Goal: Transaction & Acquisition: Book appointment/travel/reservation

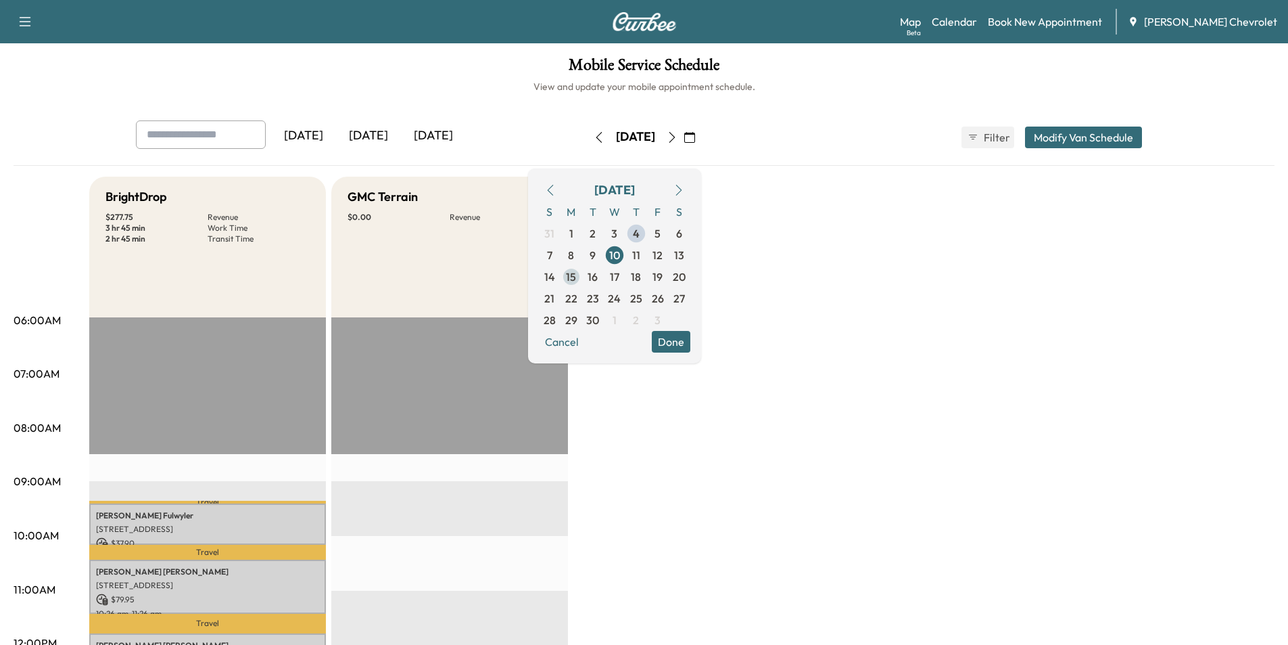
click at [582, 281] on span "15" at bounding box center [572, 277] width 22 height 22
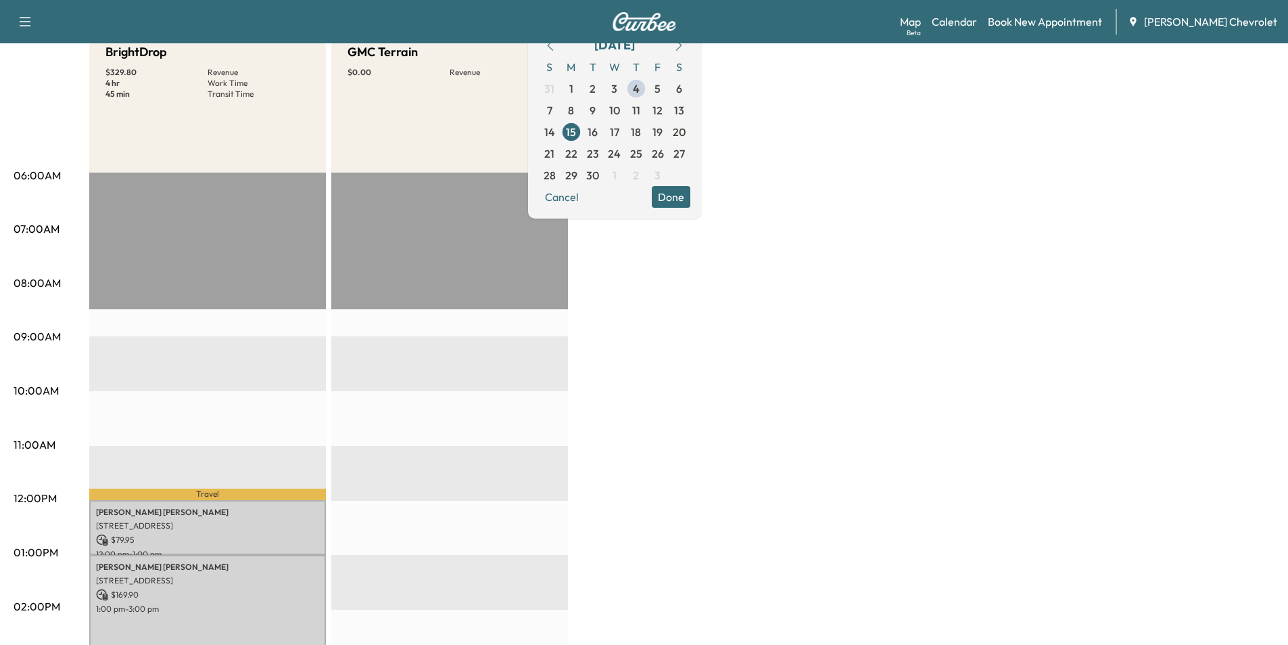
scroll to position [135, 0]
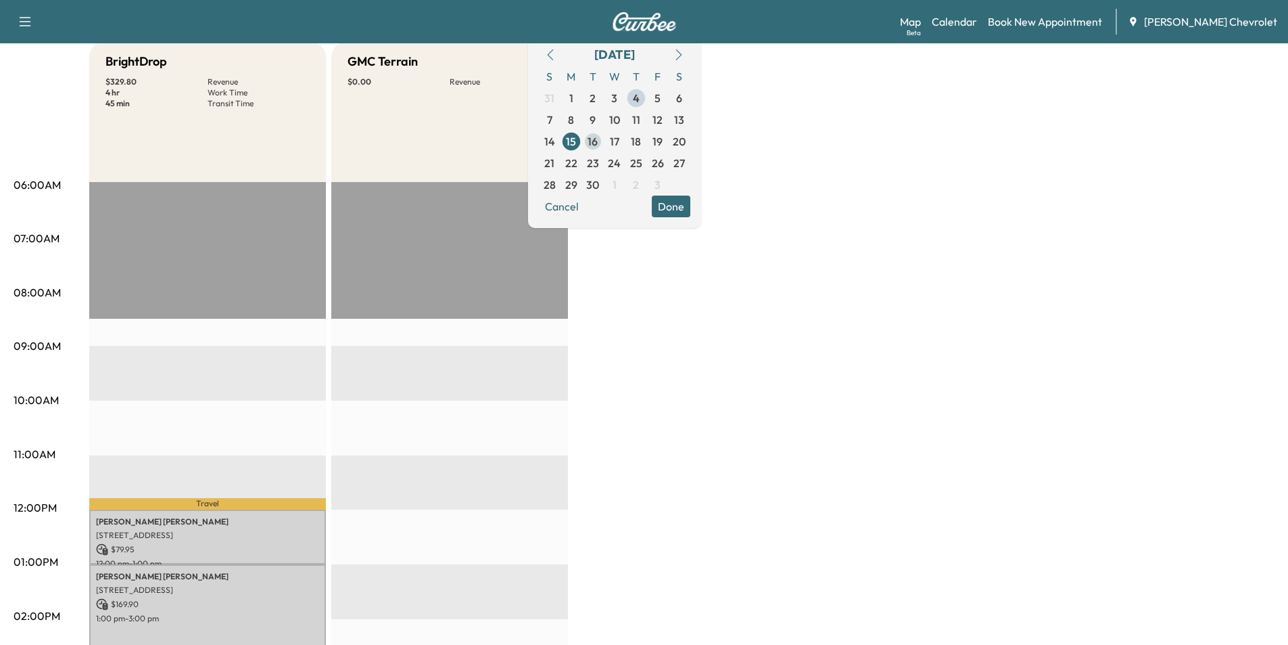
click at [598, 141] on span "16" at bounding box center [593, 141] width 10 height 16
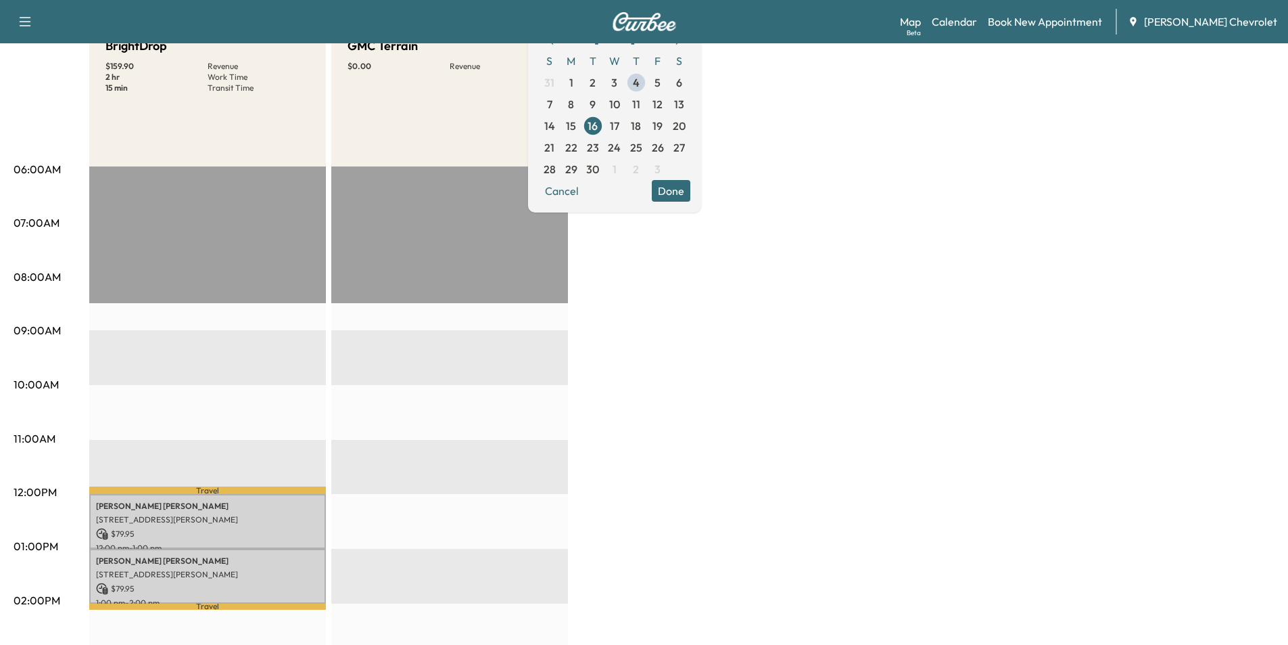
scroll to position [135, 0]
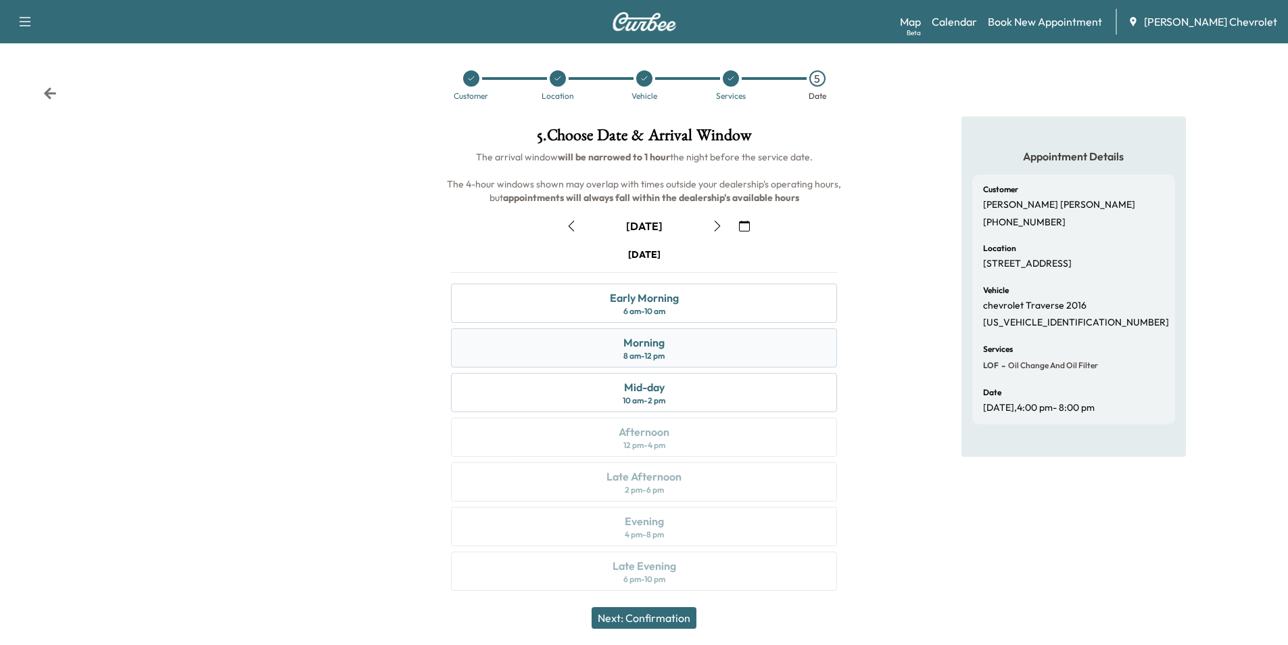
click at [714, 349] on div "Morning 8 am - 12 pm" at bounding box center [644, 347] width 386 height 39
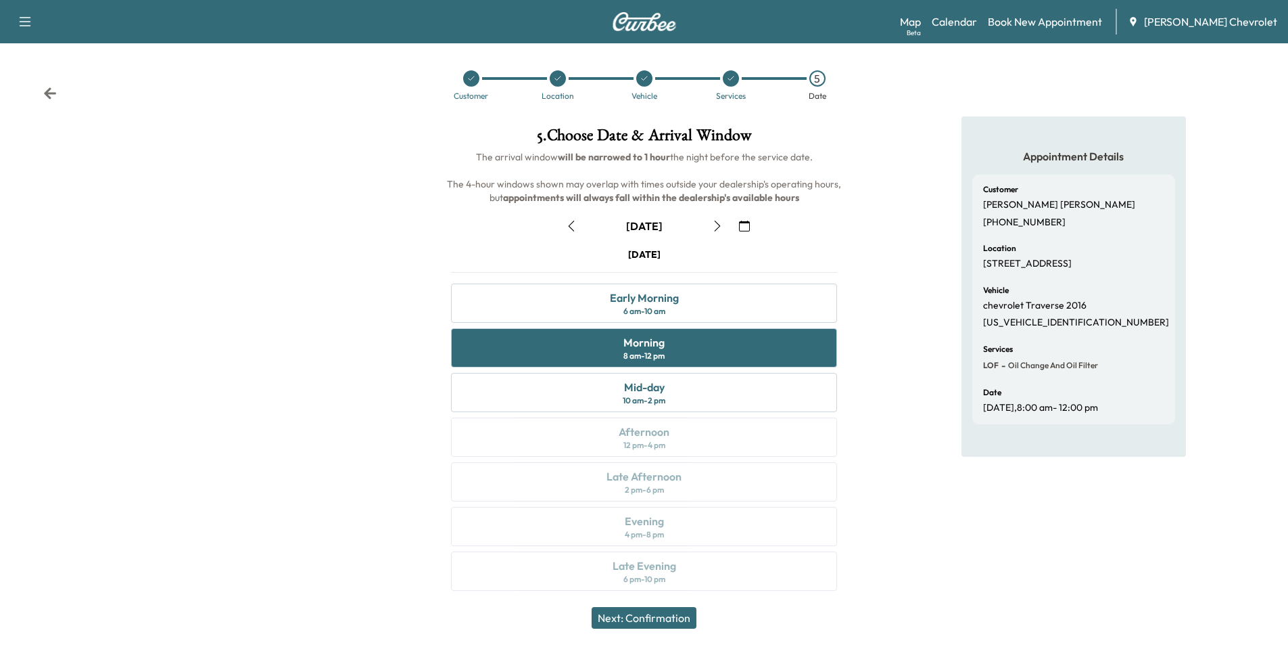
click at [668, 619] on button "Next: Confirmation" at bounding box center [644, 618] width 105 height 22
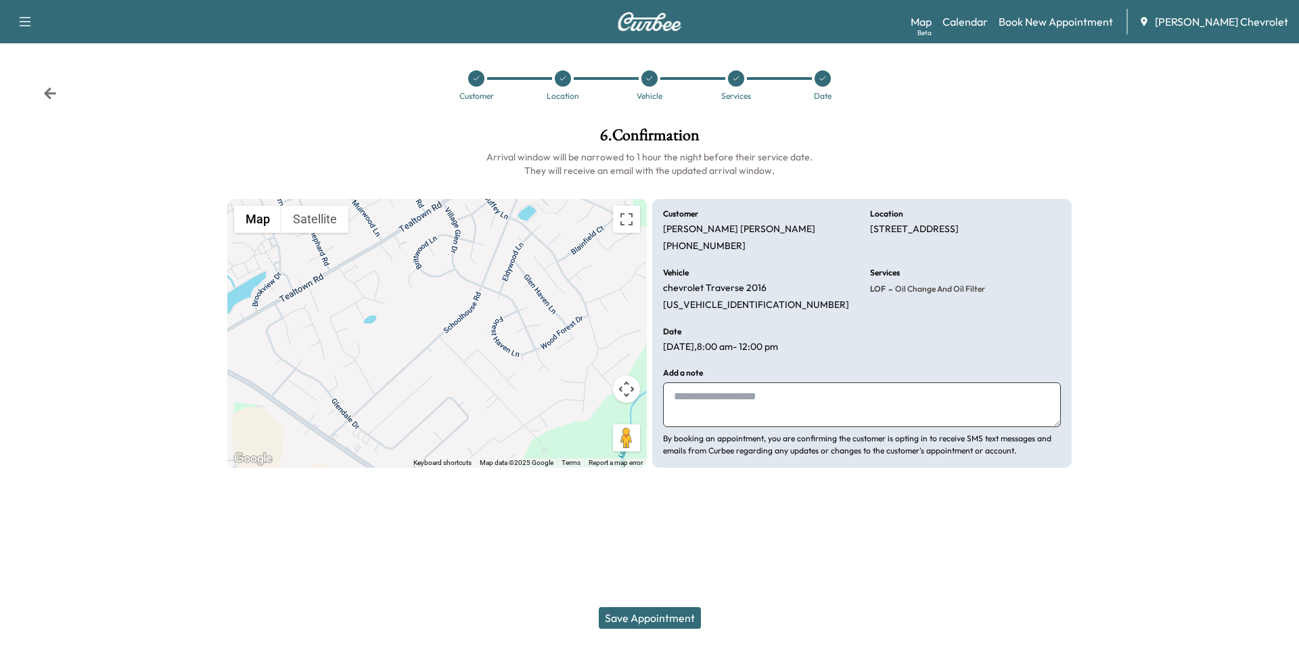
click at [672, 613] on button "Save Appointment" at bounding box center [650, 618] width 102 height 22
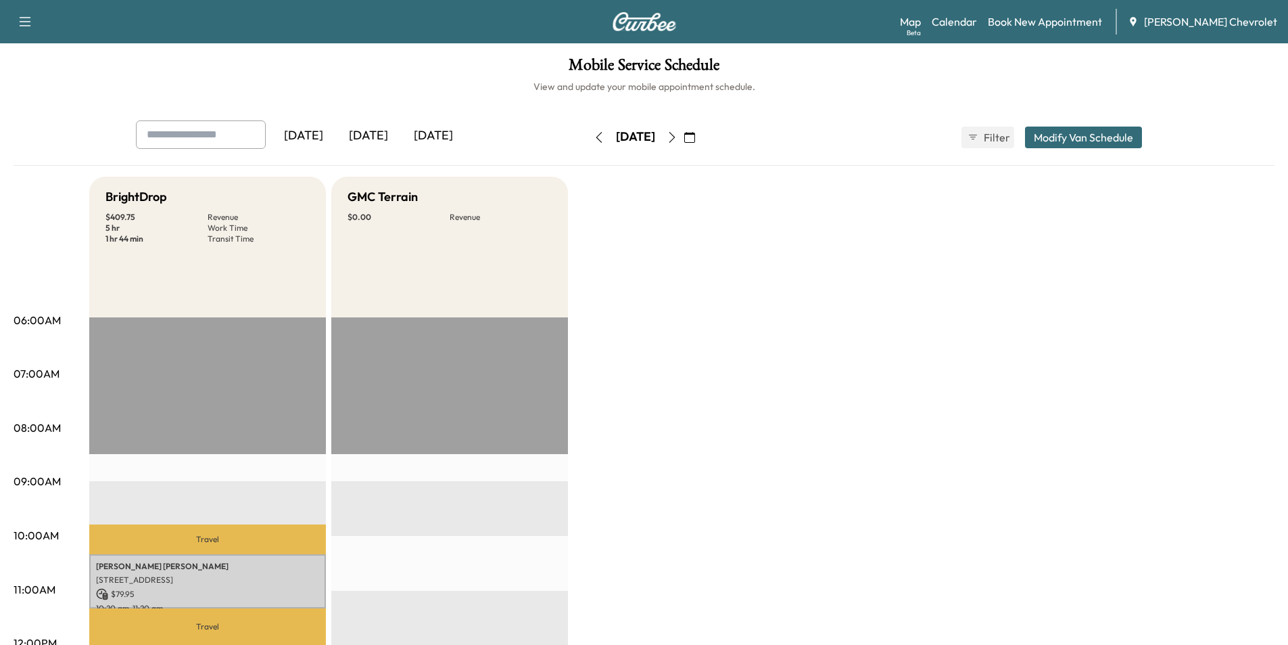
click at [594, 142] on icon "button" at bounding box center [599, 137] width 11 height 11
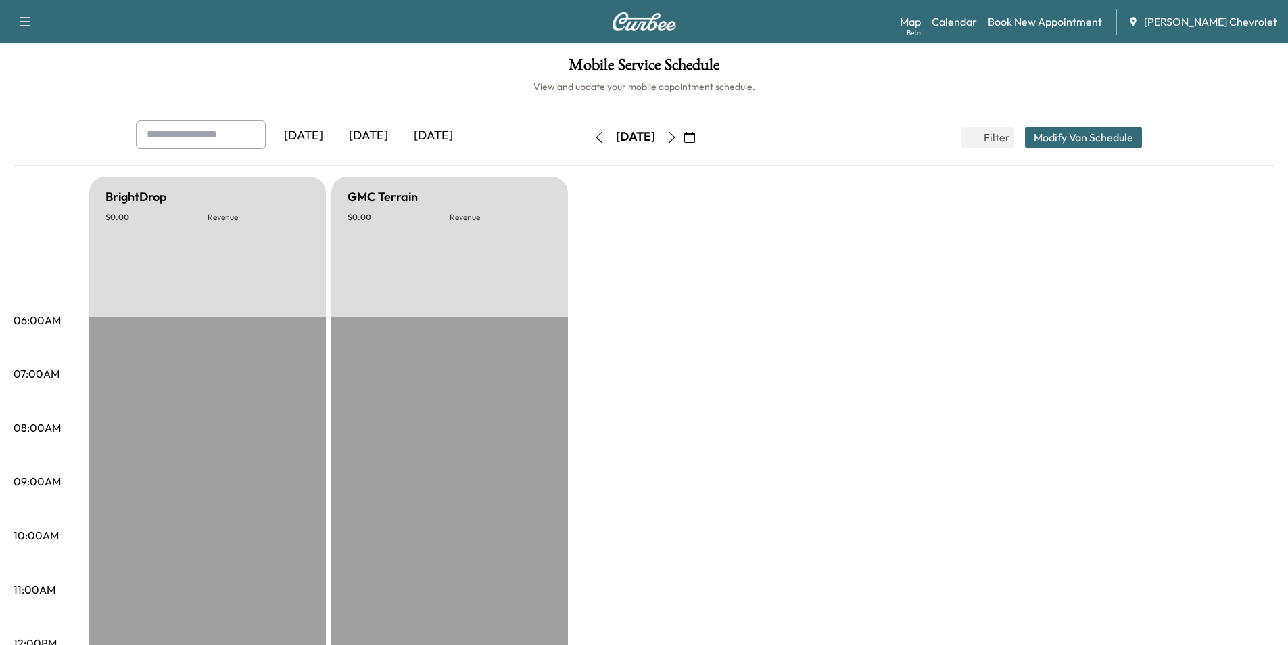
click at [594, 142] on icon "button" at bounding box center [599, 137] width 11 height 11
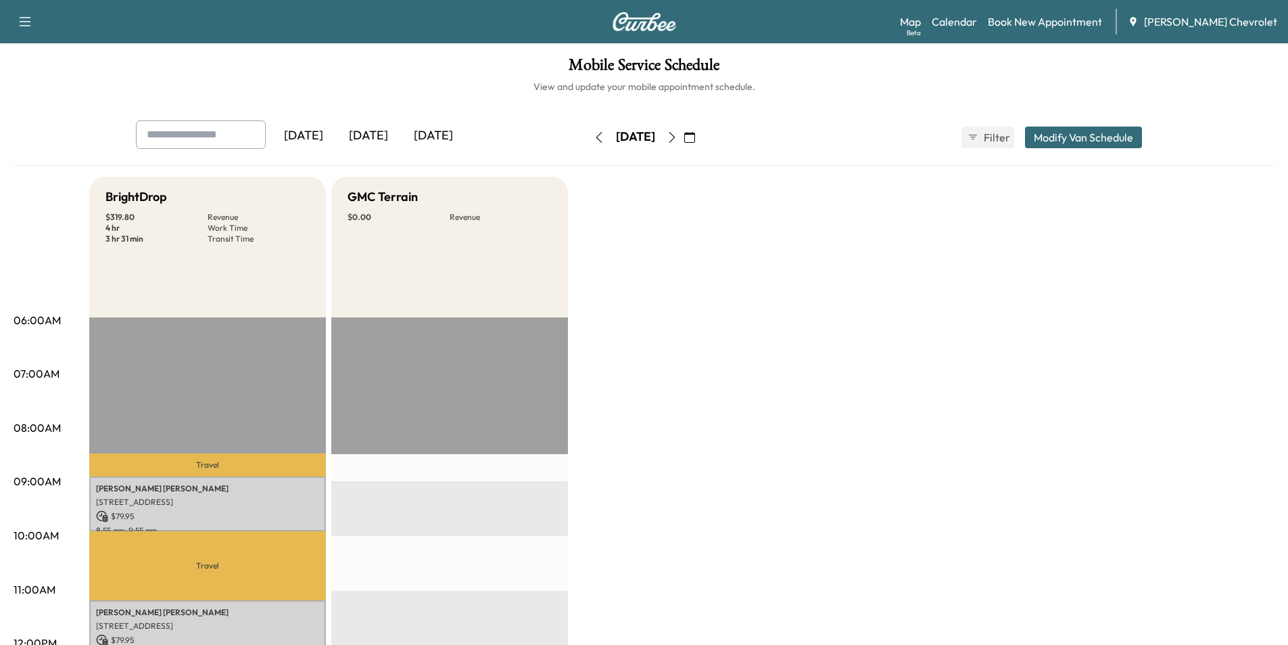
click at [594, 139] on icon "button" at bounding box center [599, 137] width 11 height 11
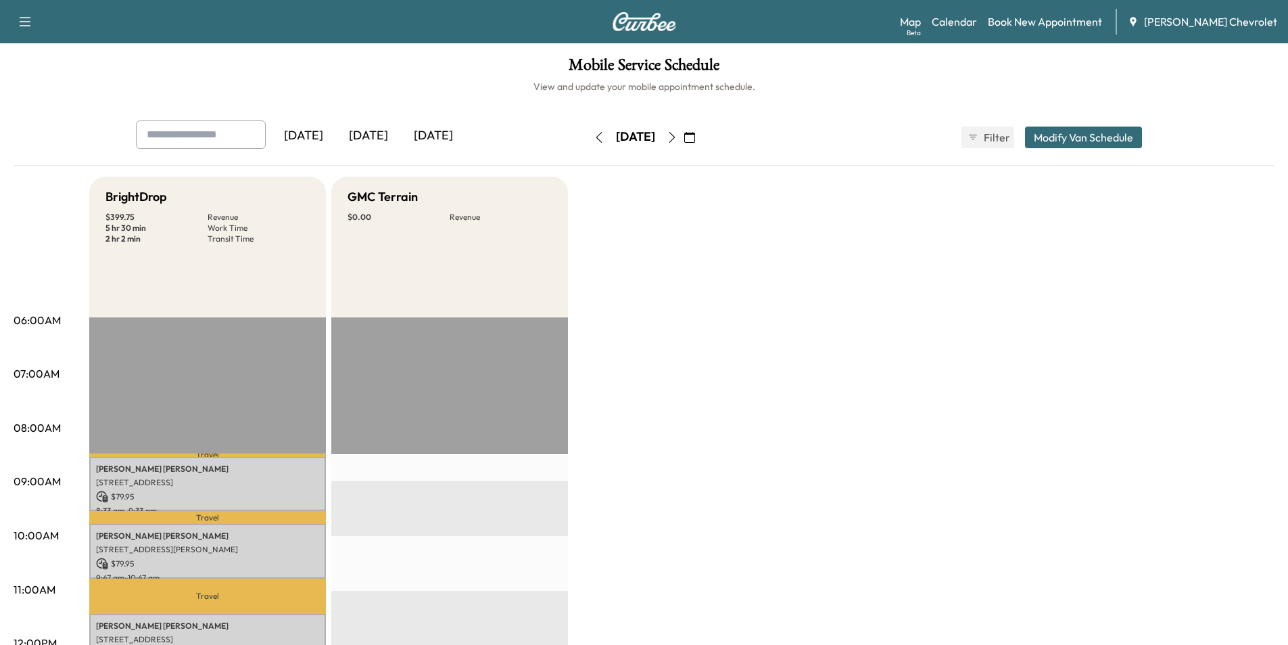
click at [594, 138] on icon "button" at bounding box center [599, 137] width 11 height 11
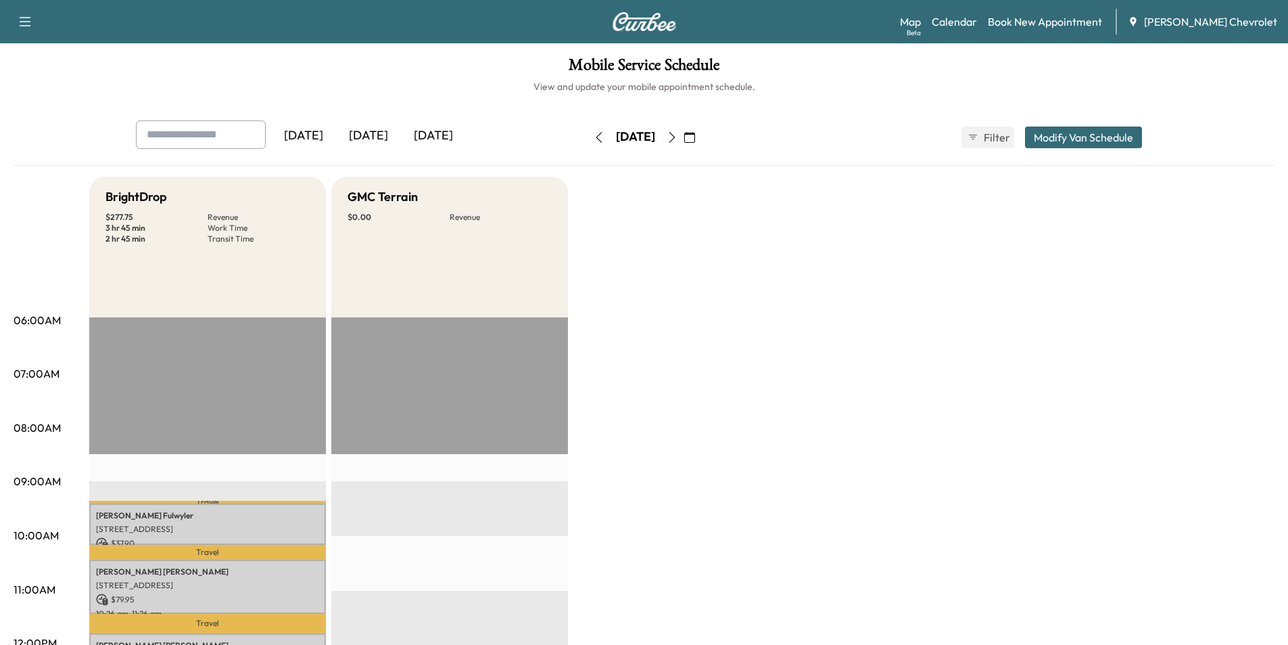
click at [594, 138] on icon "button" at bounding box center [599, 137] width 11 height 11
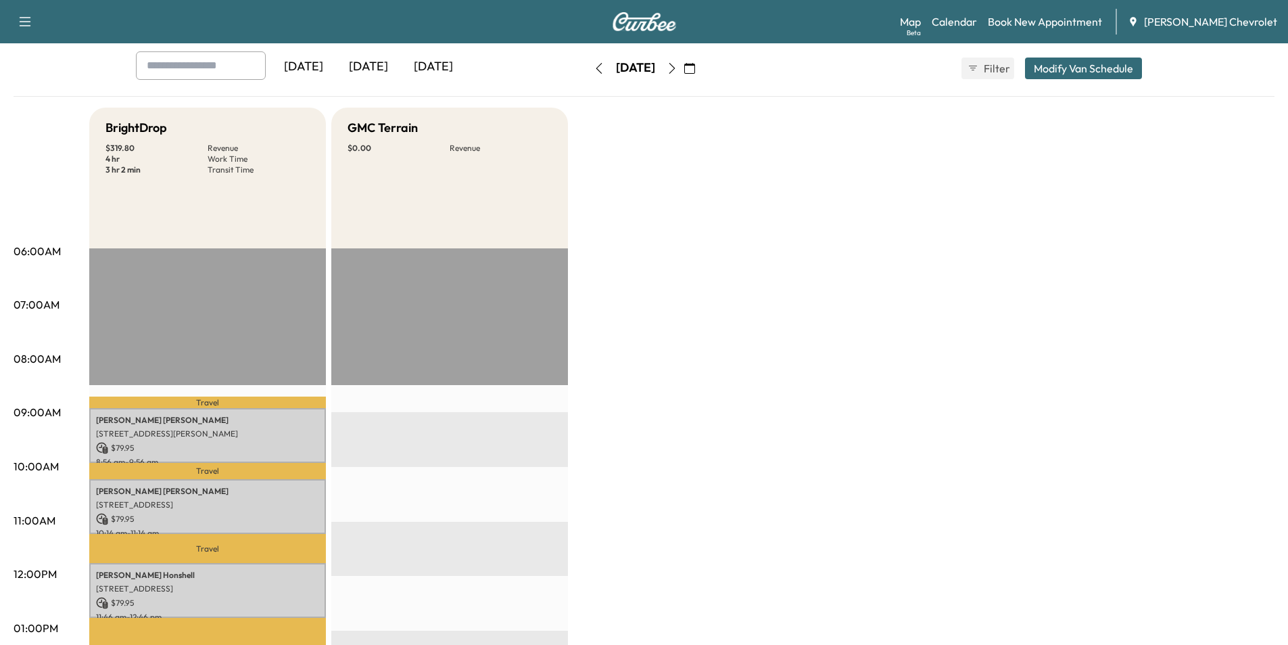
scroll to position [68, 0]
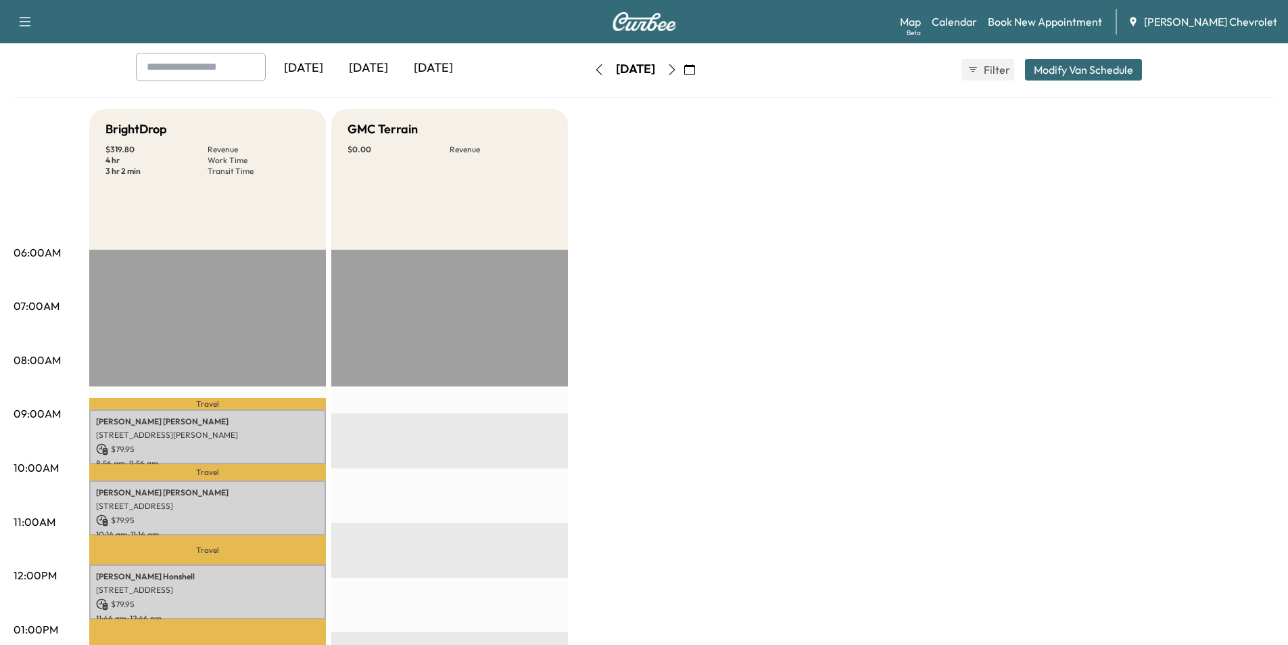
click at [588, 79] on button "button" at bounding box center [599, 70] width 23 height 22
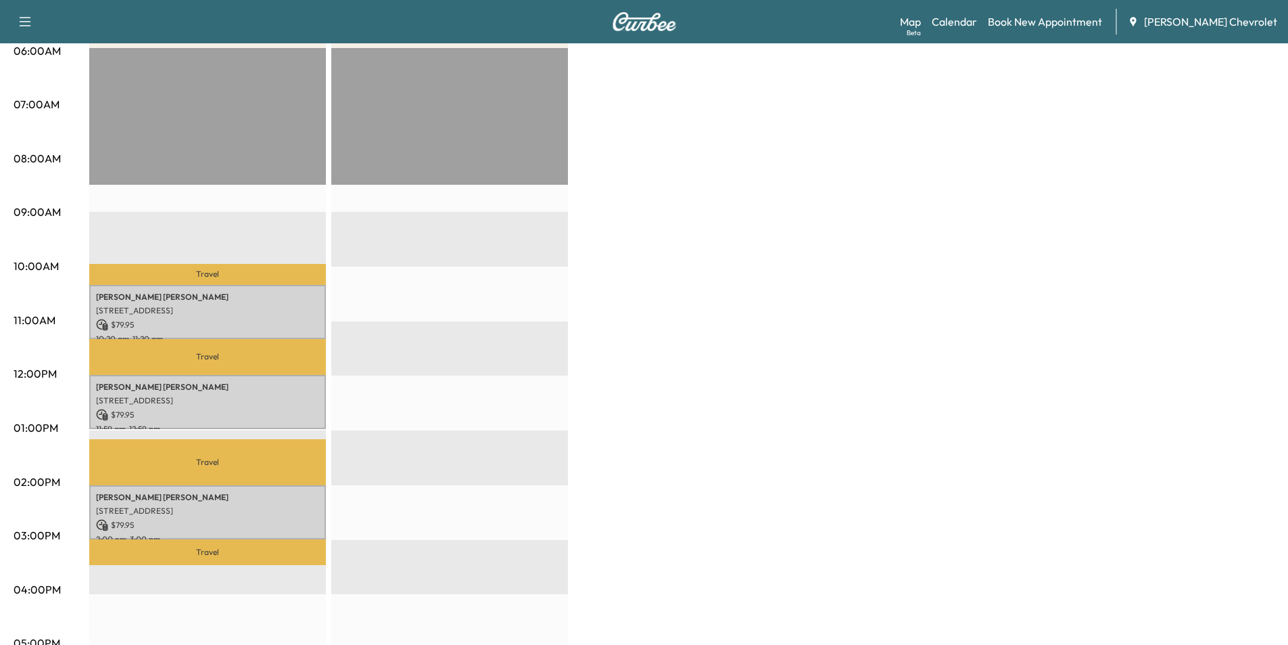
scroll to position [271, 0]
